Goal: Information Seeking & Learning: Understand process/instructions

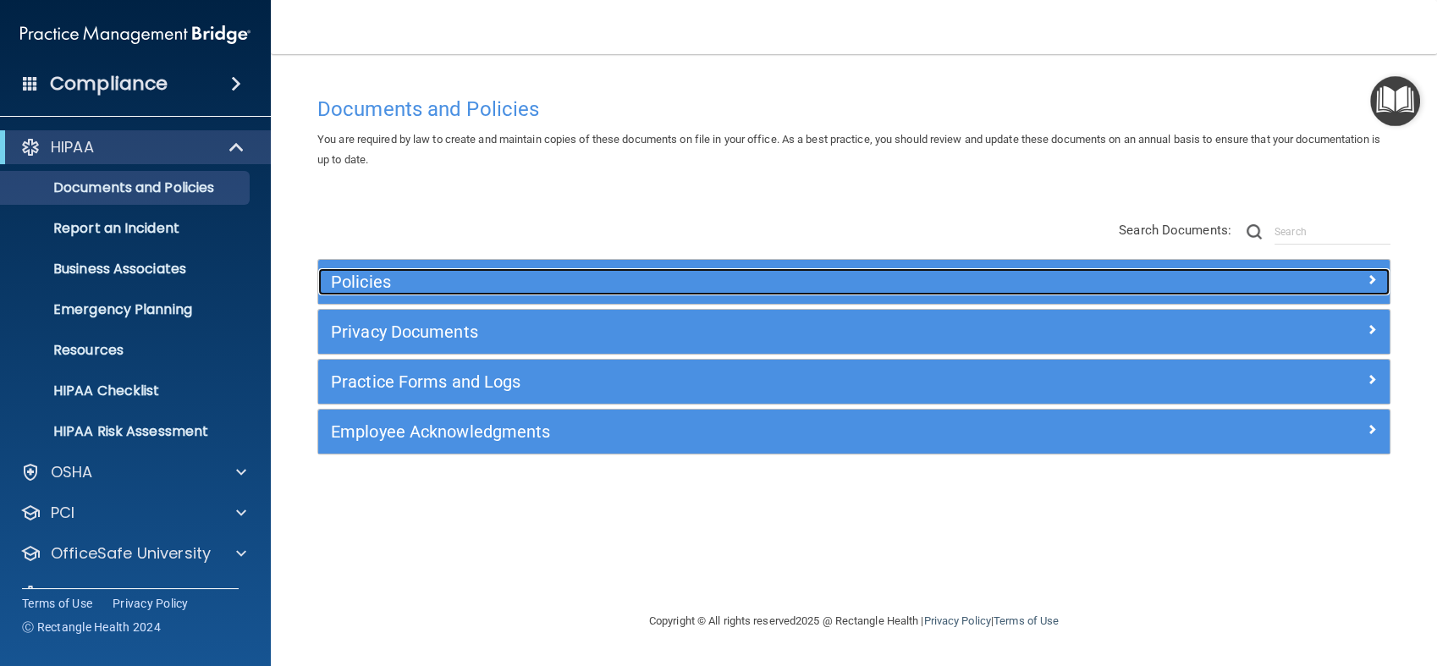
click at [714, 283] on h5 "Policies" at bounding box center [720, 281] width 778 height 19
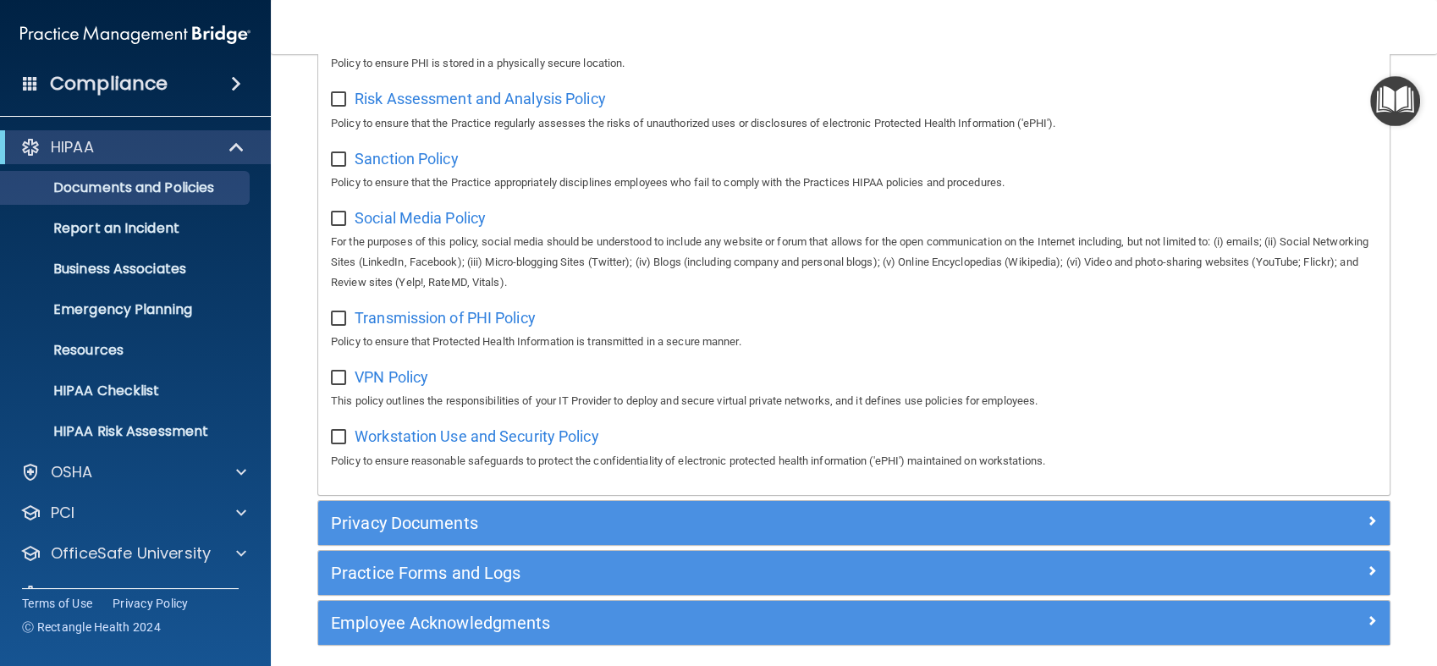
scroll to position [1222, 0]
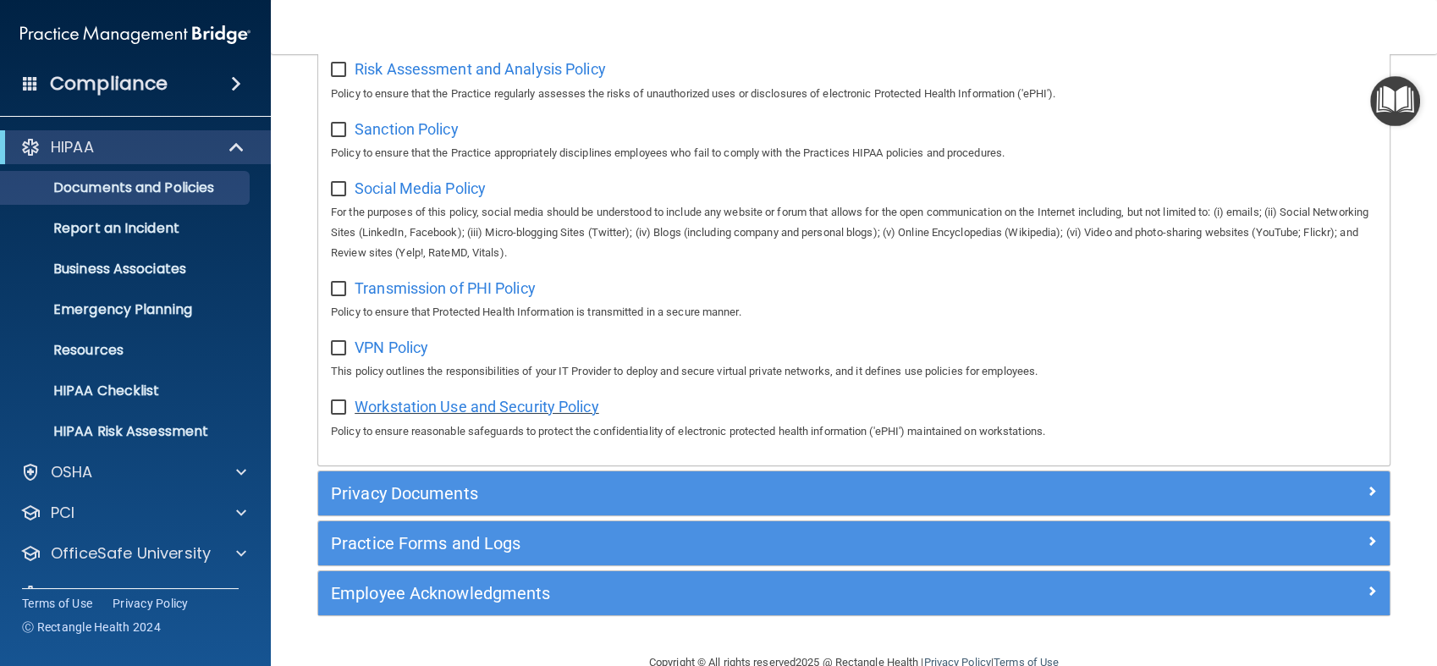
click at [466, 413] on span "Workstation Use and Security Policy" at bounding box center [477, 407] width 245 height 18
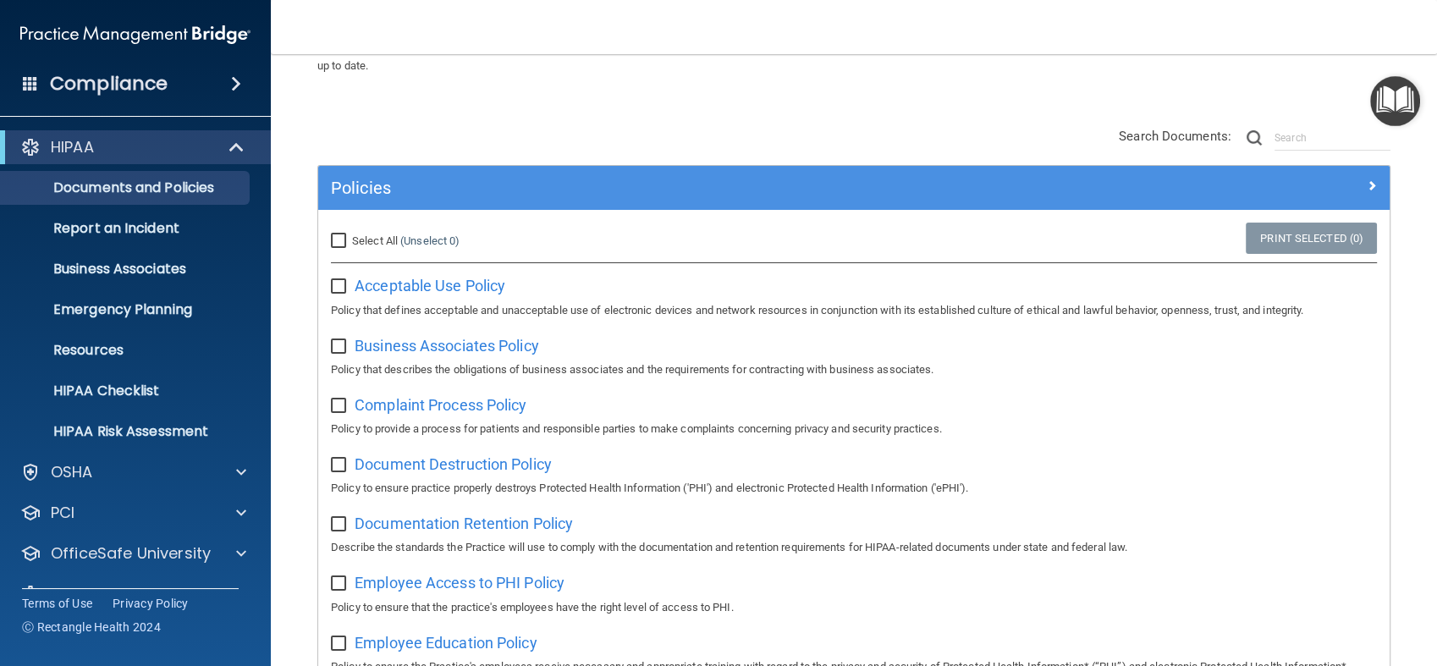
scroll to position [0, 0]
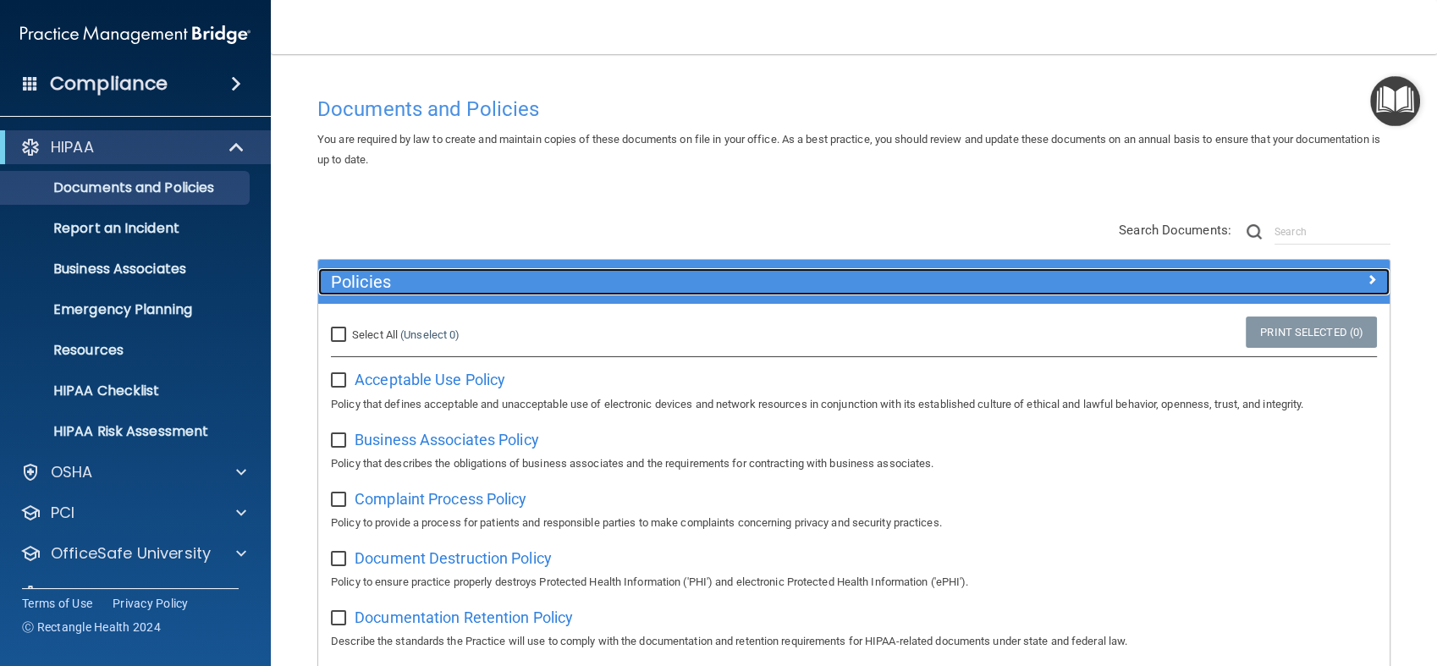
click at [708, 281] on h5 "Policies" at bounding box center [720, 281] width 778 height 19
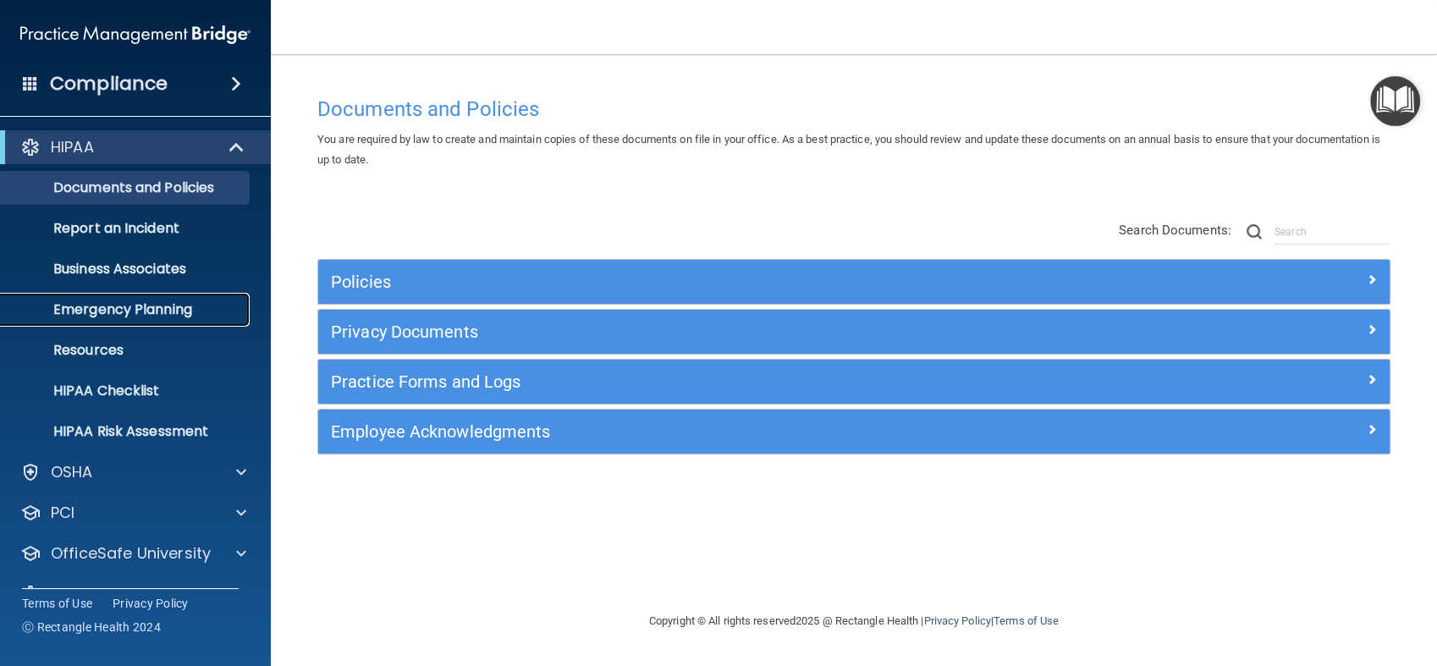
click at [147, 305] on p "Emergency Planning" at bounding box center [126, 309] width 231 height 17
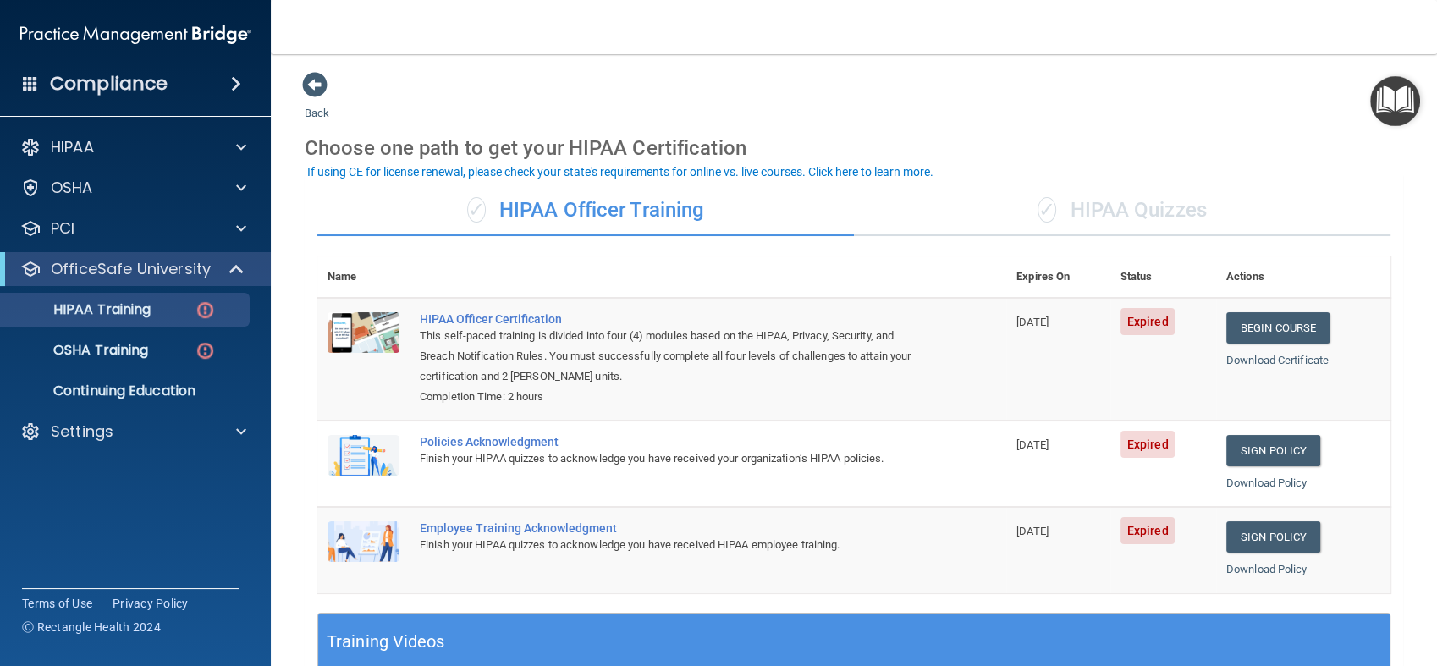
click at [1102, 203] on div "✓ HIPAA Quizzes" at bounding box center [1122, 210] width 536 height 51
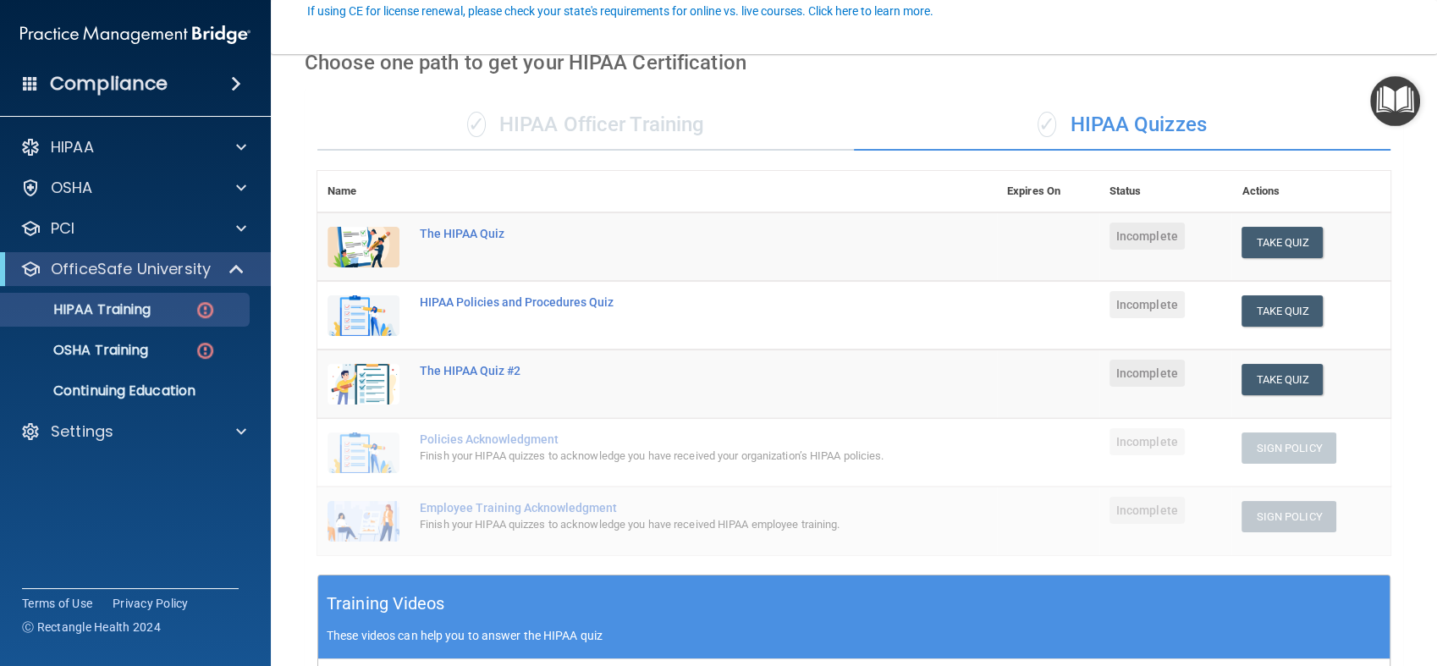
scroll to position [188, 0]
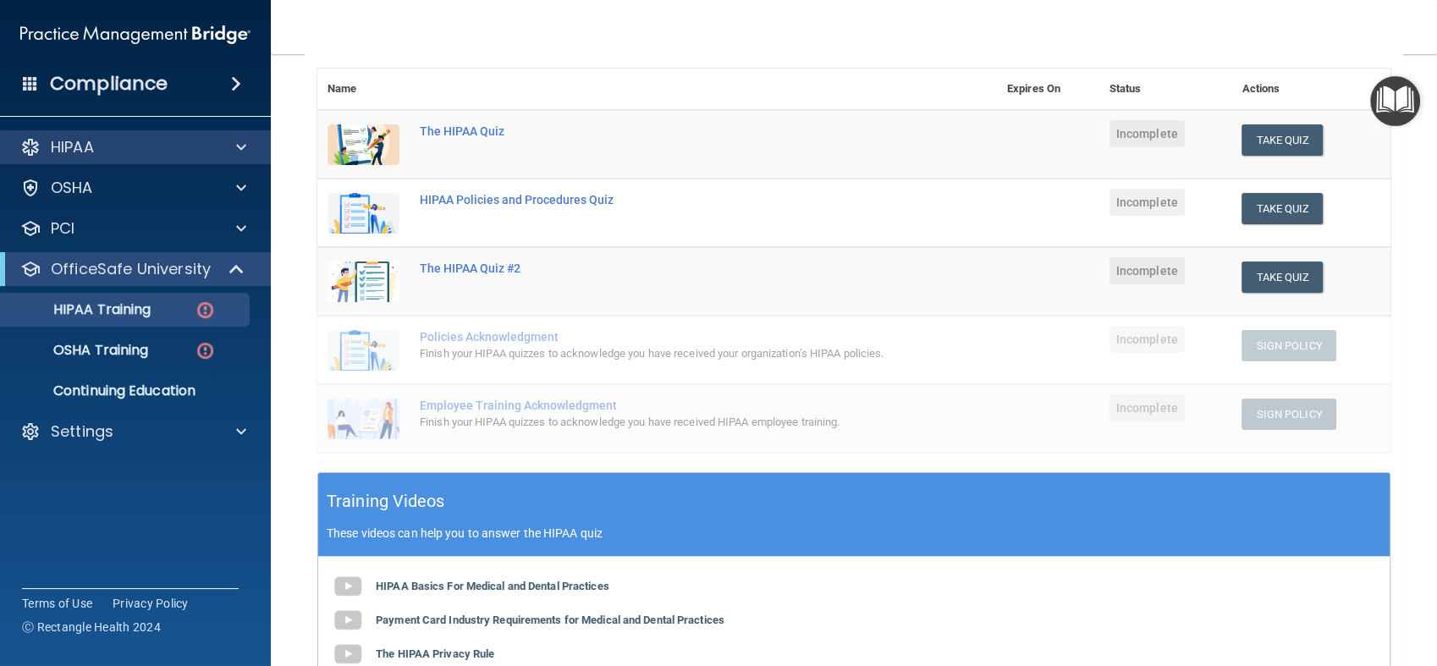
click at [178, 134] on div "HIPAA" at bounding box center [136, 147] width 272 height 34
click at [172, 151] on div "HIPAA" at bounding box center [113, 147] width 210 height 20
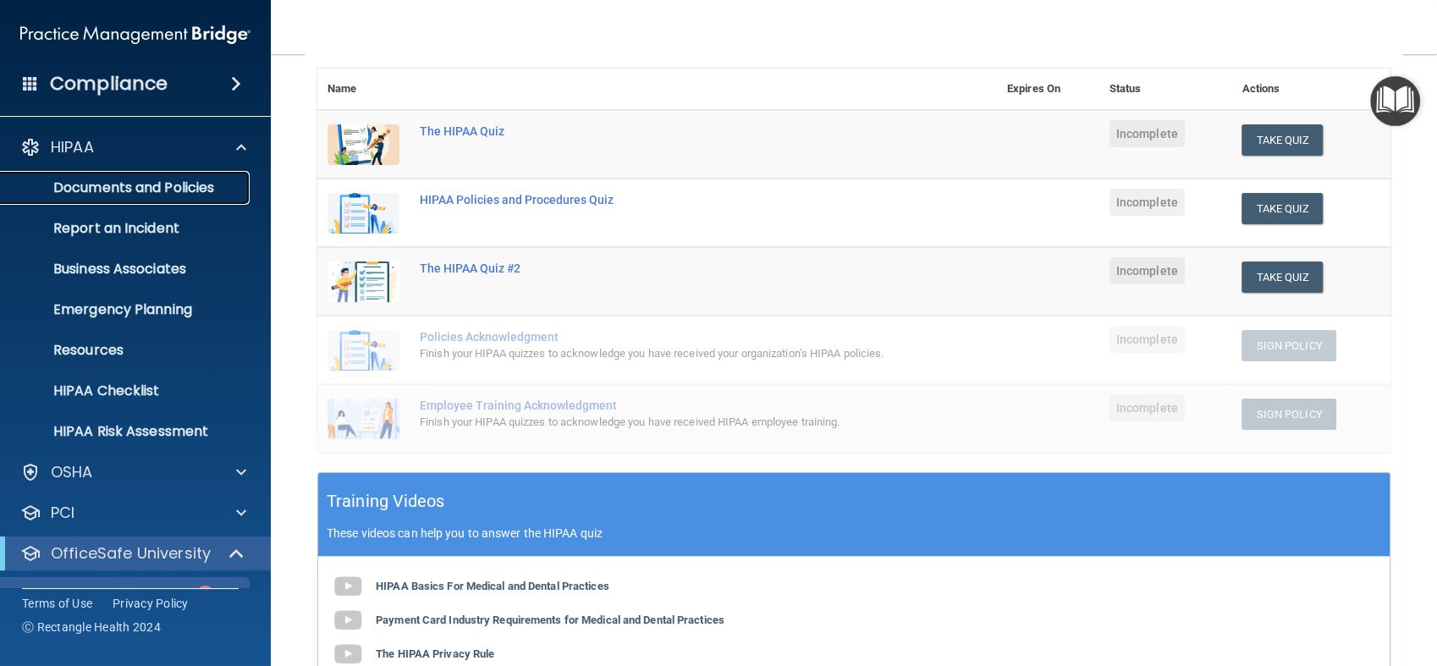
click at [156, 188] on p "Documents and Policies" at bounding box center [126, 187] width 231 height 17
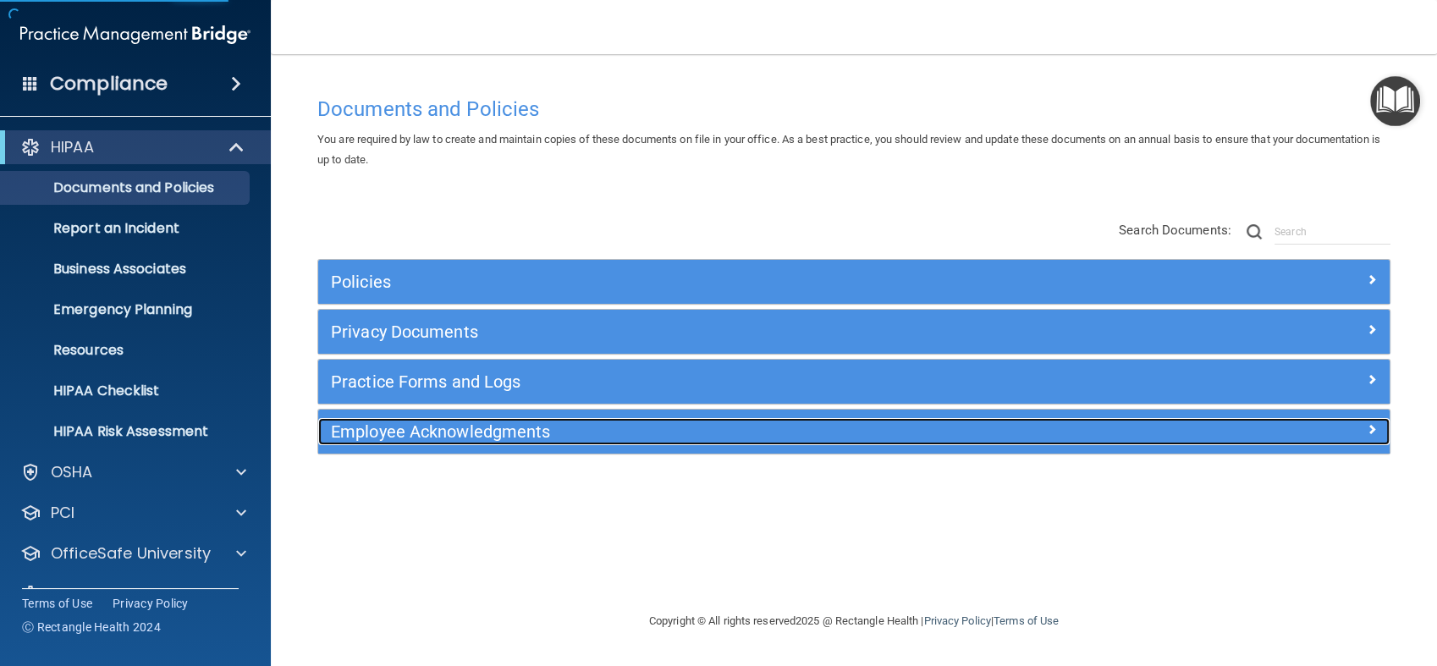
click at [611, 435] on h5 "Employee Acknowledgments" at bounding box center [720, 431] width 778 height 19
